Goal: Task Accomplishment & Management: Use online tool/utility

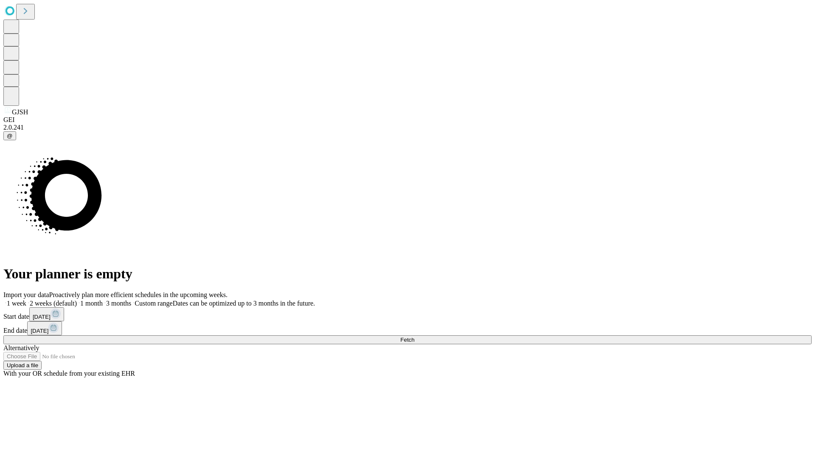
click at [415, 336] on span "Fetch" at bounding box center [408, 339] width 14 height 6
